Goal: Check status: Check status

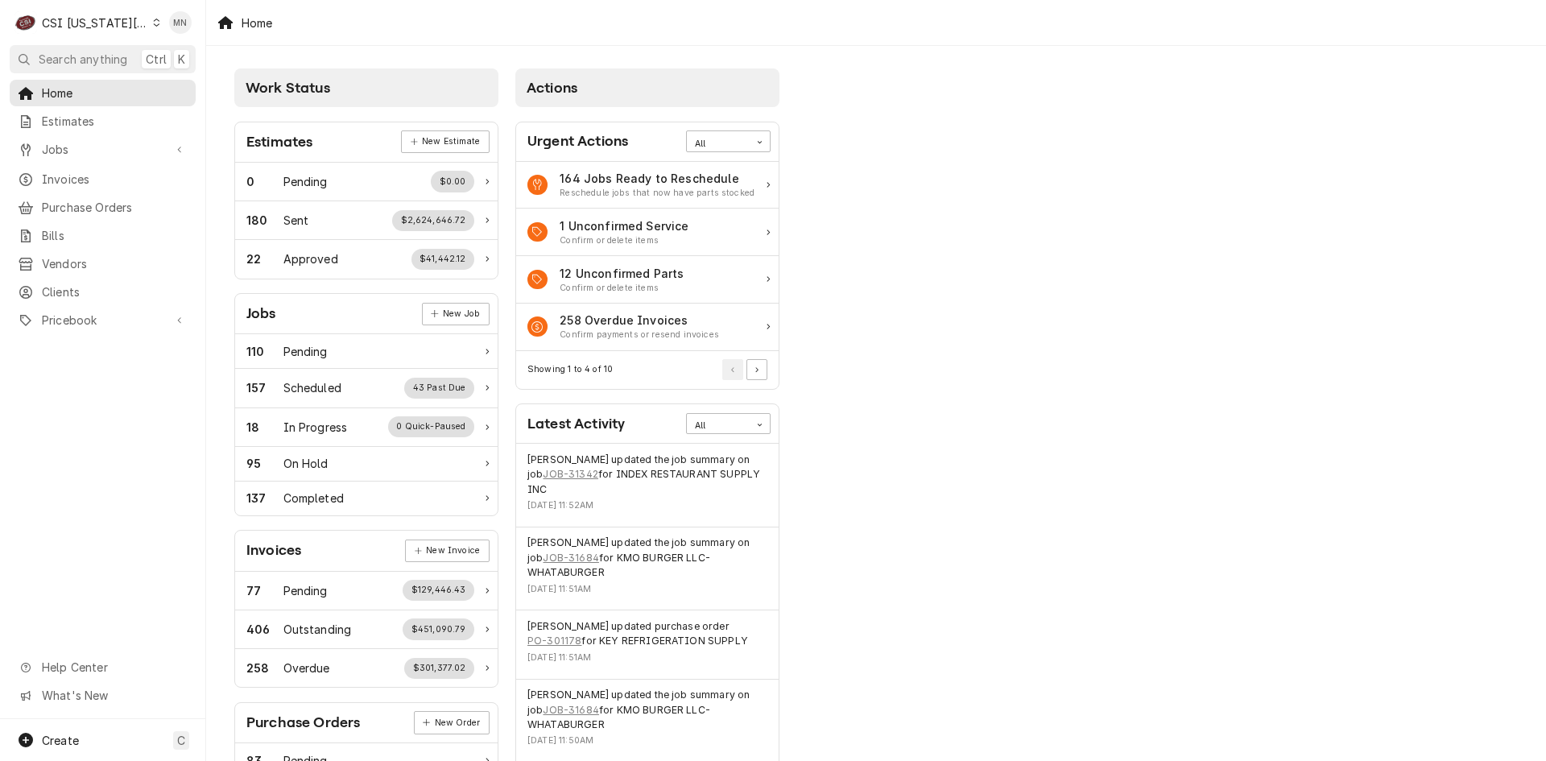
scroll to position [161, 0]
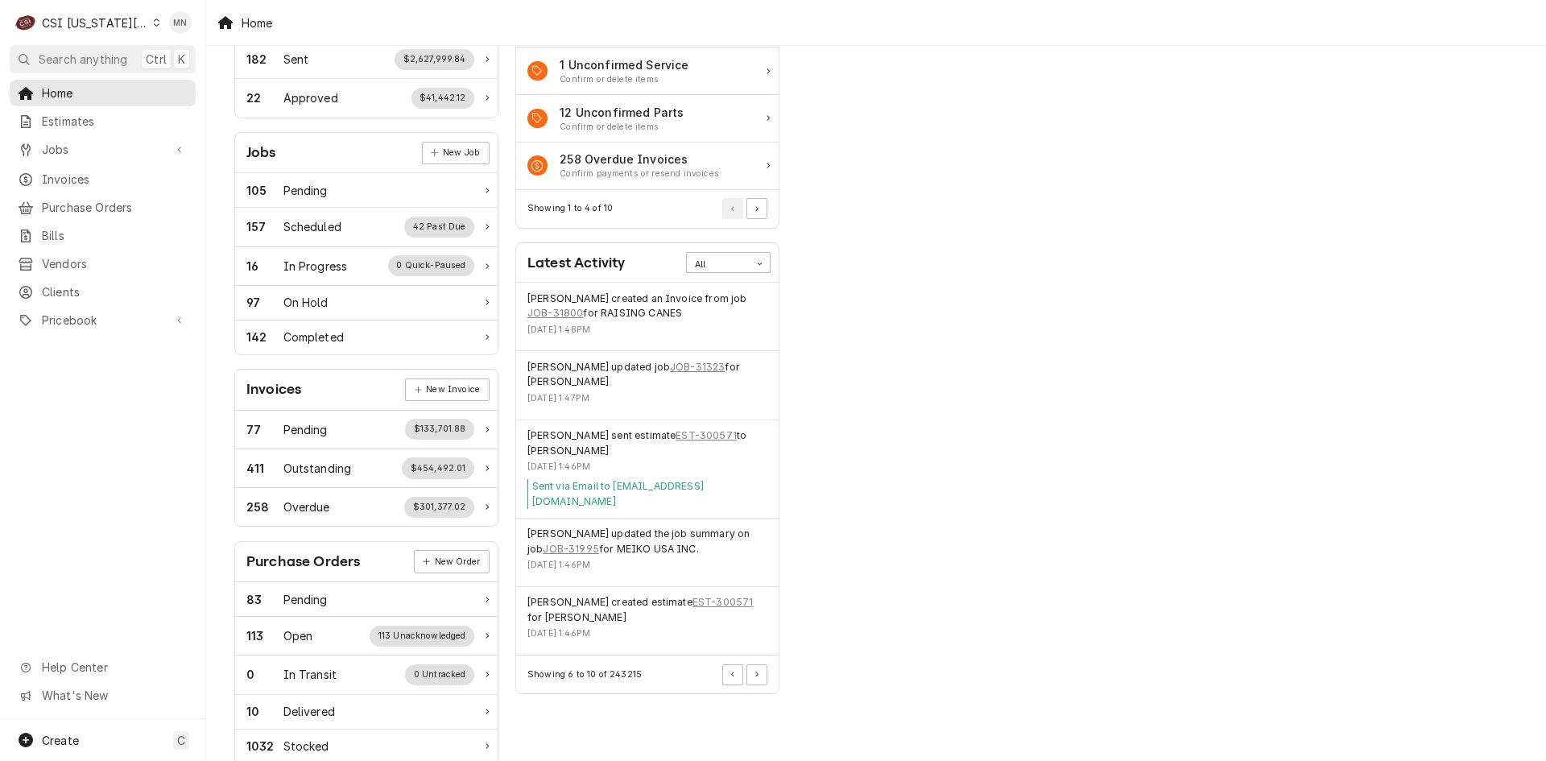
click at [114, 25] on div "CSI Kansas City" at bounding box center [95, 22] width 106 height 17
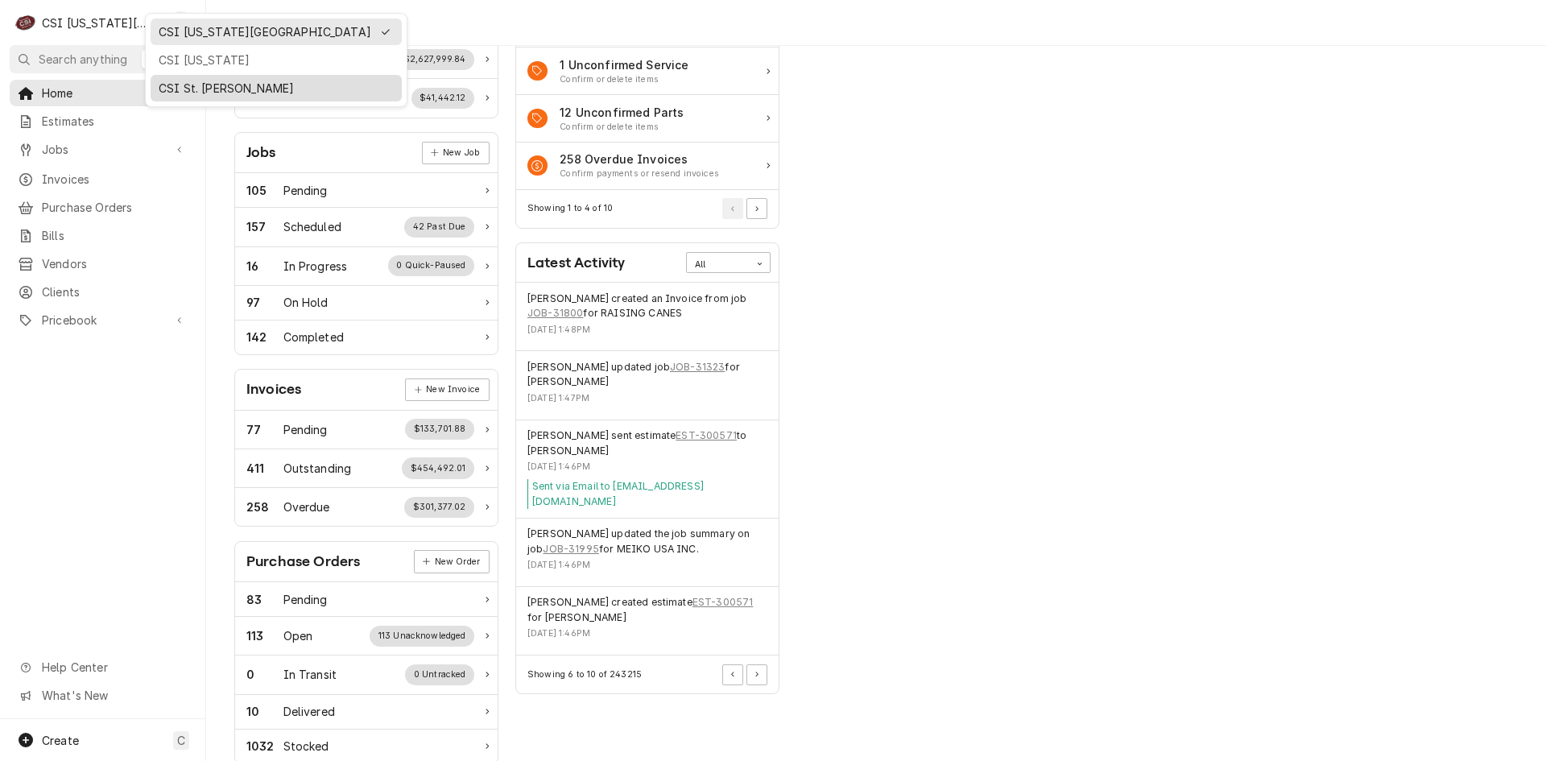
click at [176, 81] on div "CSI St. [PERSON_NAME]" at bounding box center [276, 88] width 235 height 17
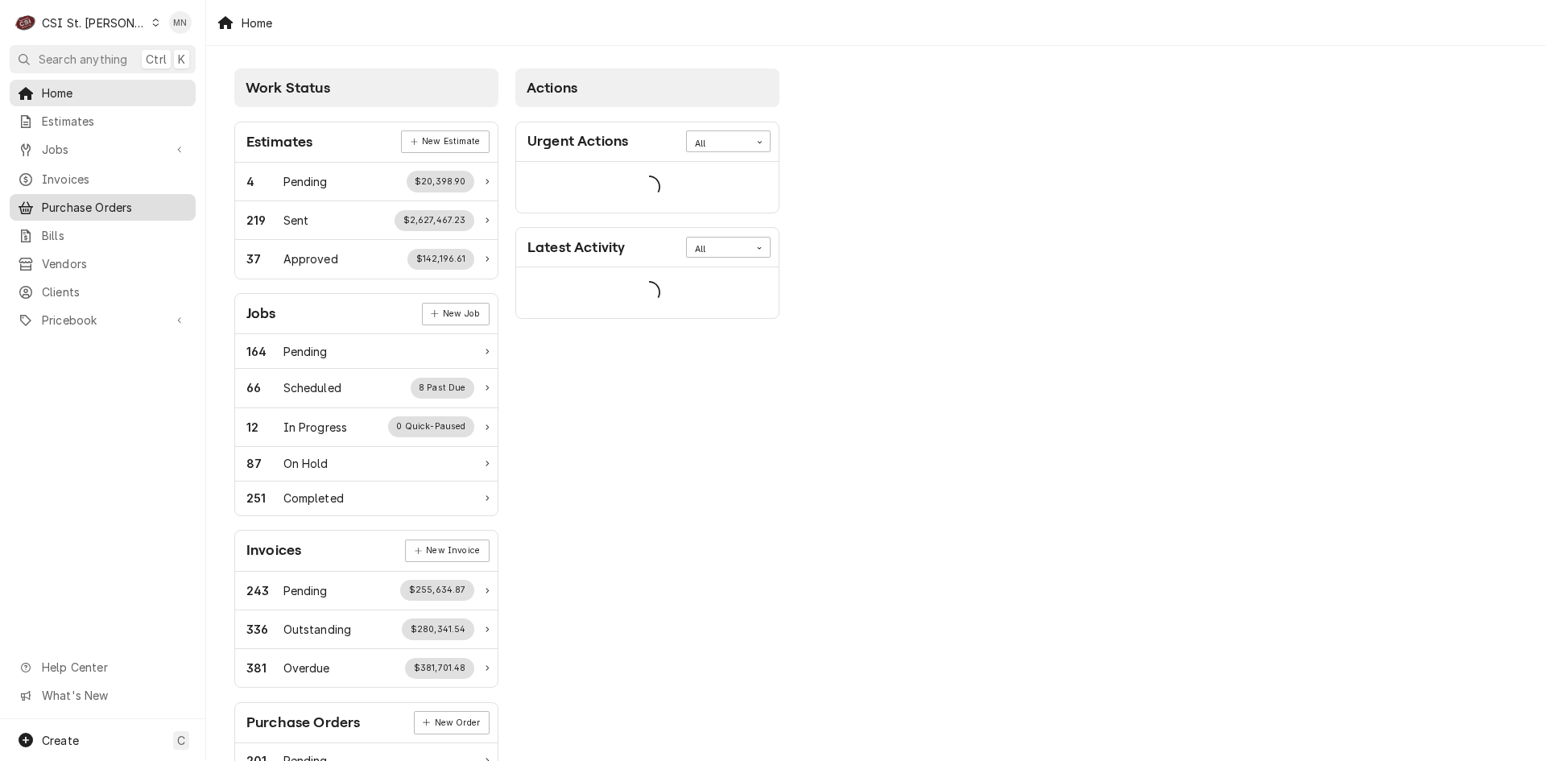
click at [84, 199] on span "Purchase Orders" at bounding box center [115, 207] width 146 height 17
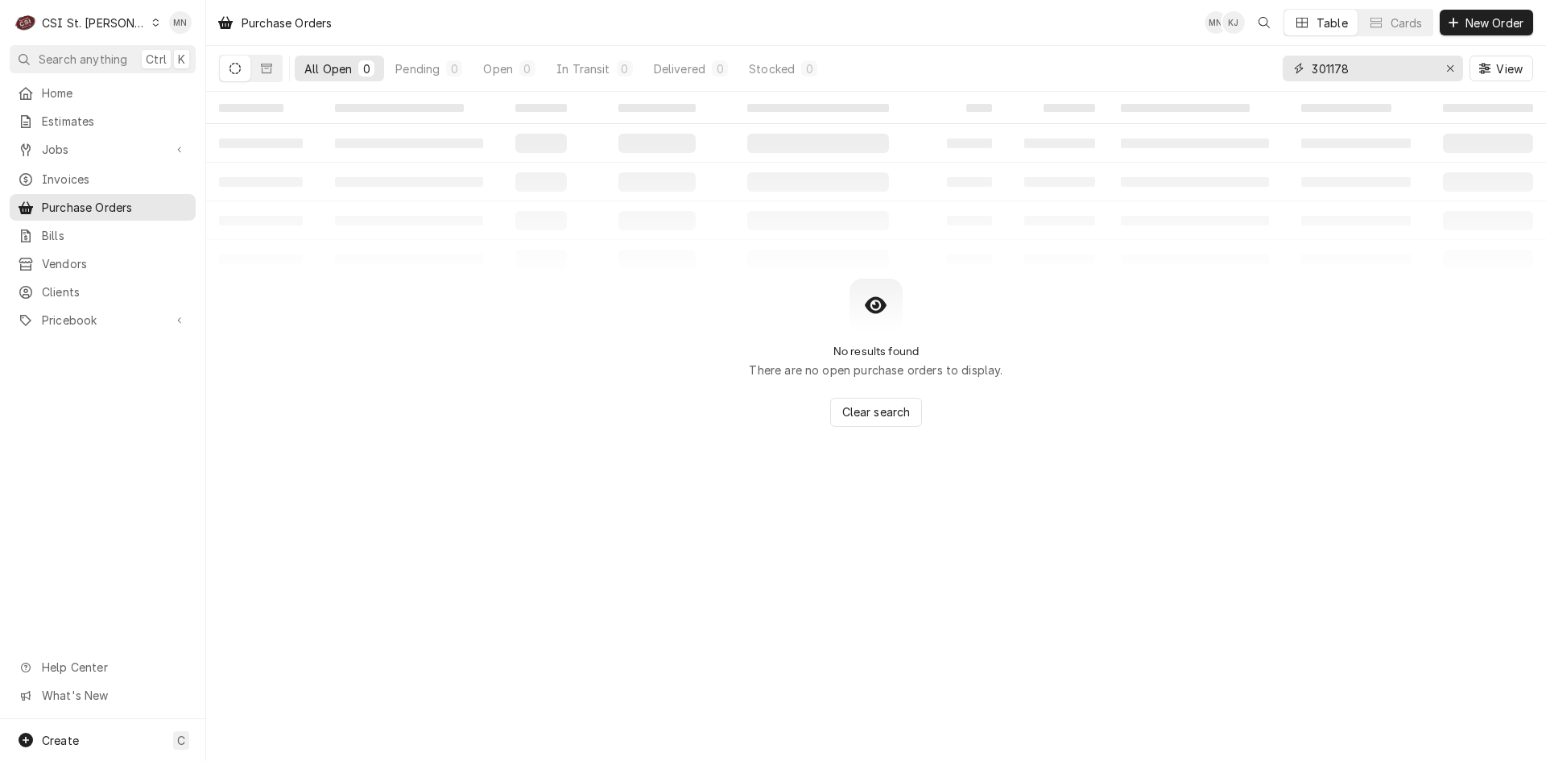
click at [1236, 68] on div "All Open 0 Pending 0 Open 0 In Transit 0 Delivered 0 Stocked 0 301178 View" at bounding box center [876, 68] width 1315 height 45
type input "400914"
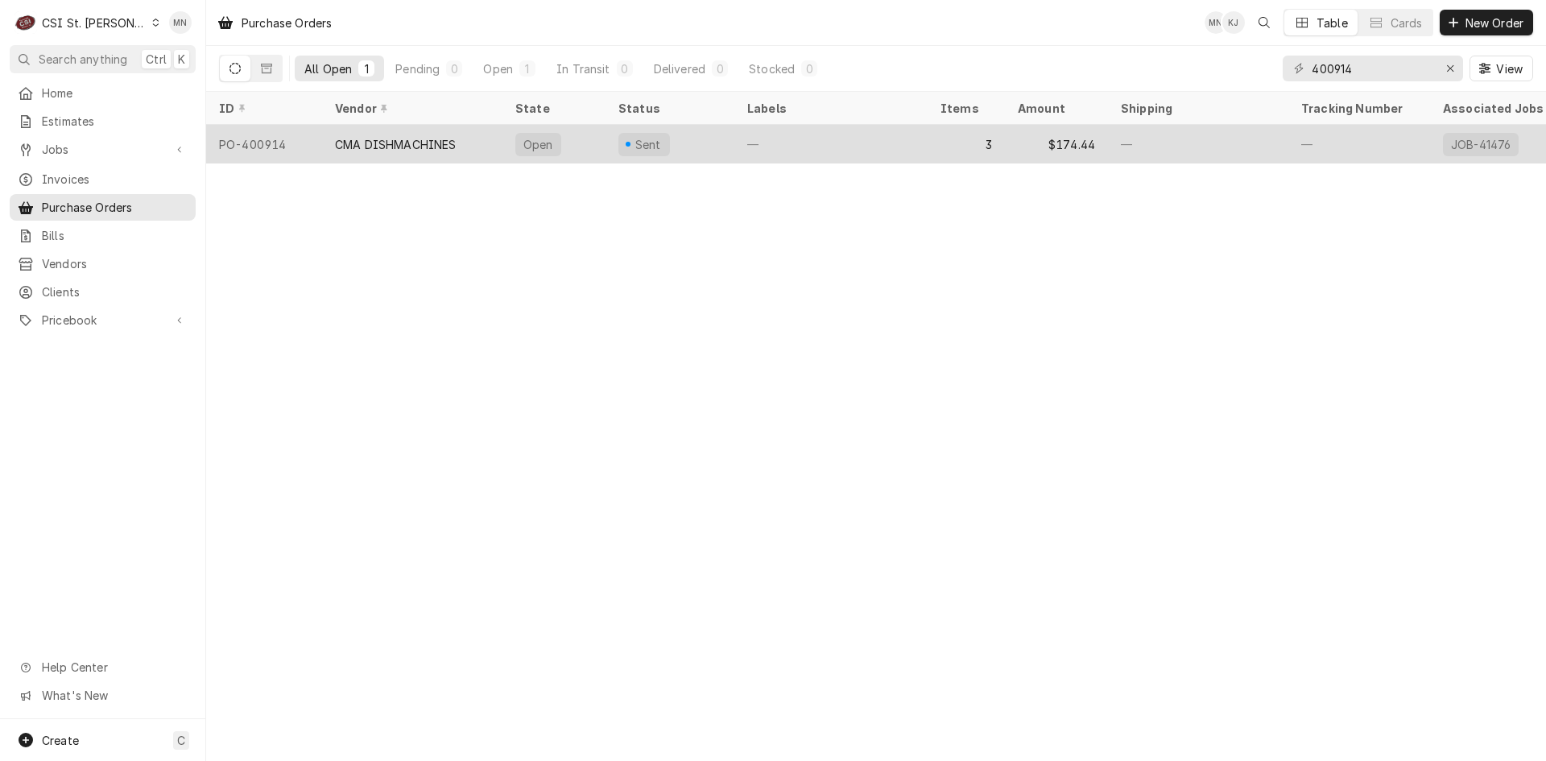
click at [396, 145] on div "CMA DISHMACHINES" at bounding box center [396, 144] width 122 height 17
